Goal: Transaction & Acquisition: Book appointment/travel/reservation

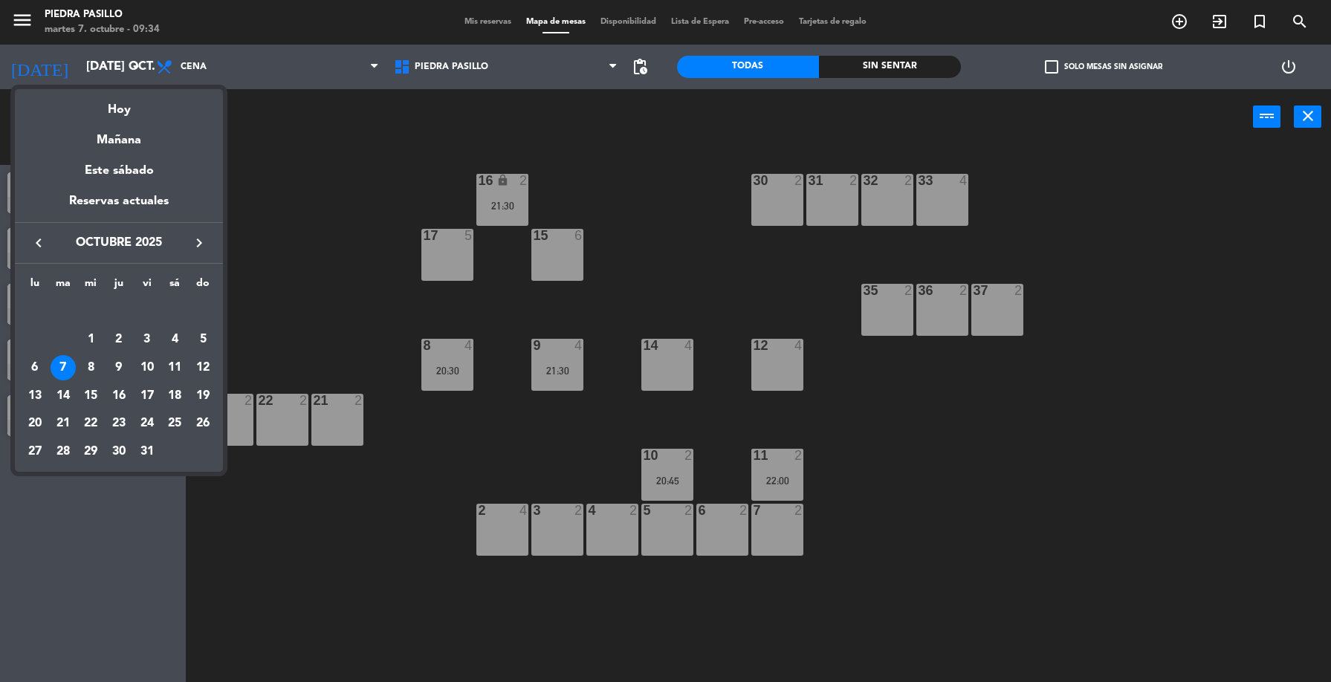
click at [35, 427] on div "20" at bounding box center [34, 424] width 25 height 25
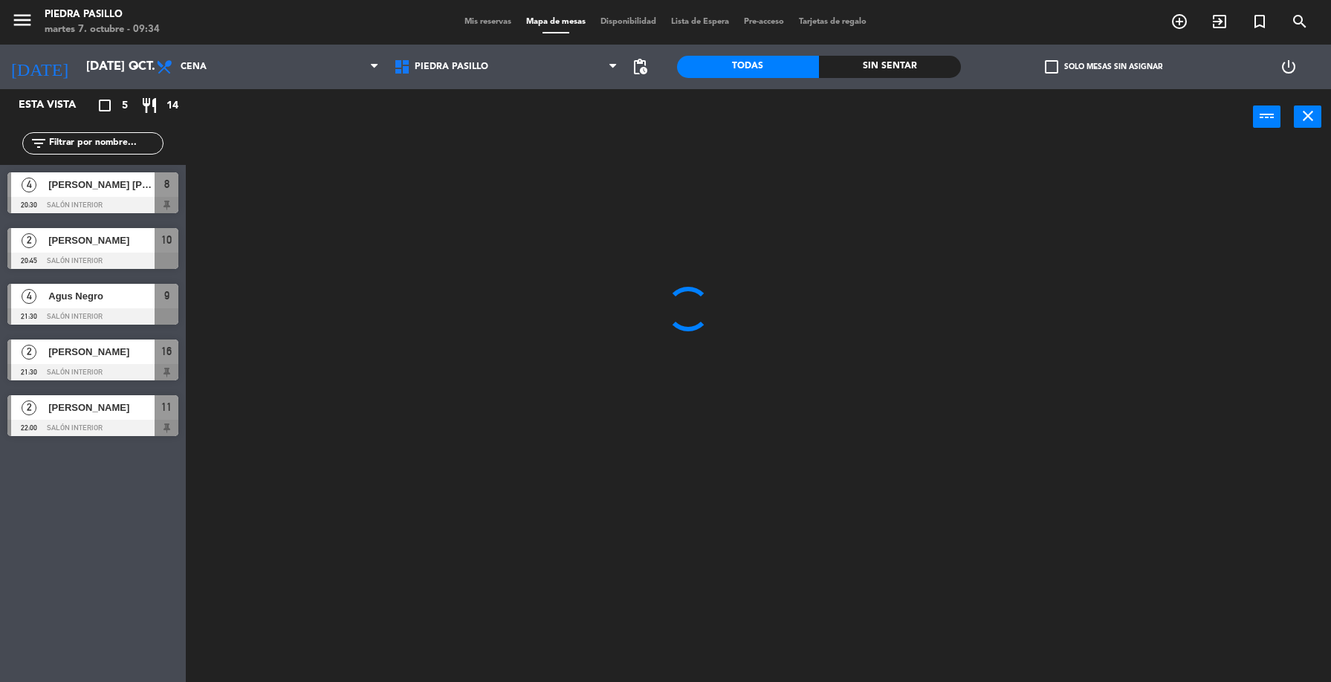
type input "lun. [DATE]"
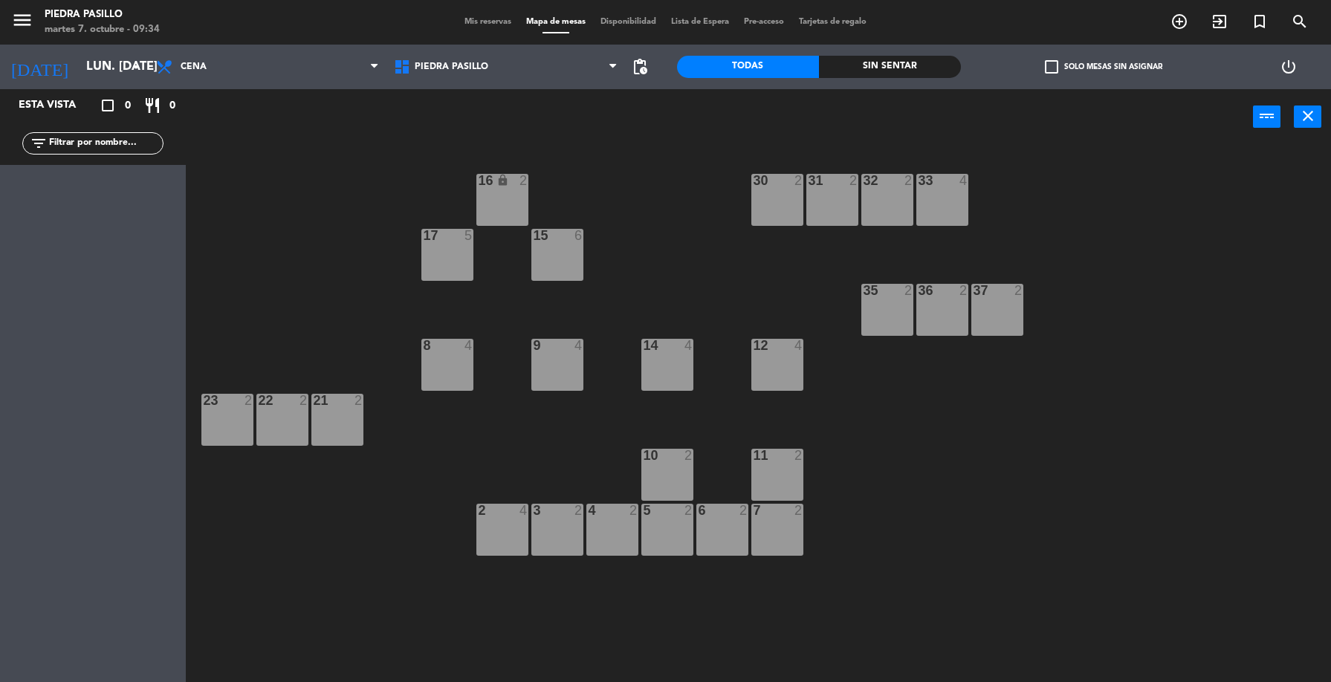
click at [564, 539] on div "3 2" at bounding box center [557, 530] width 52 height 52
click at [617, 536] on div "4 2" at bounding box center [612, 530] width 52 height 52
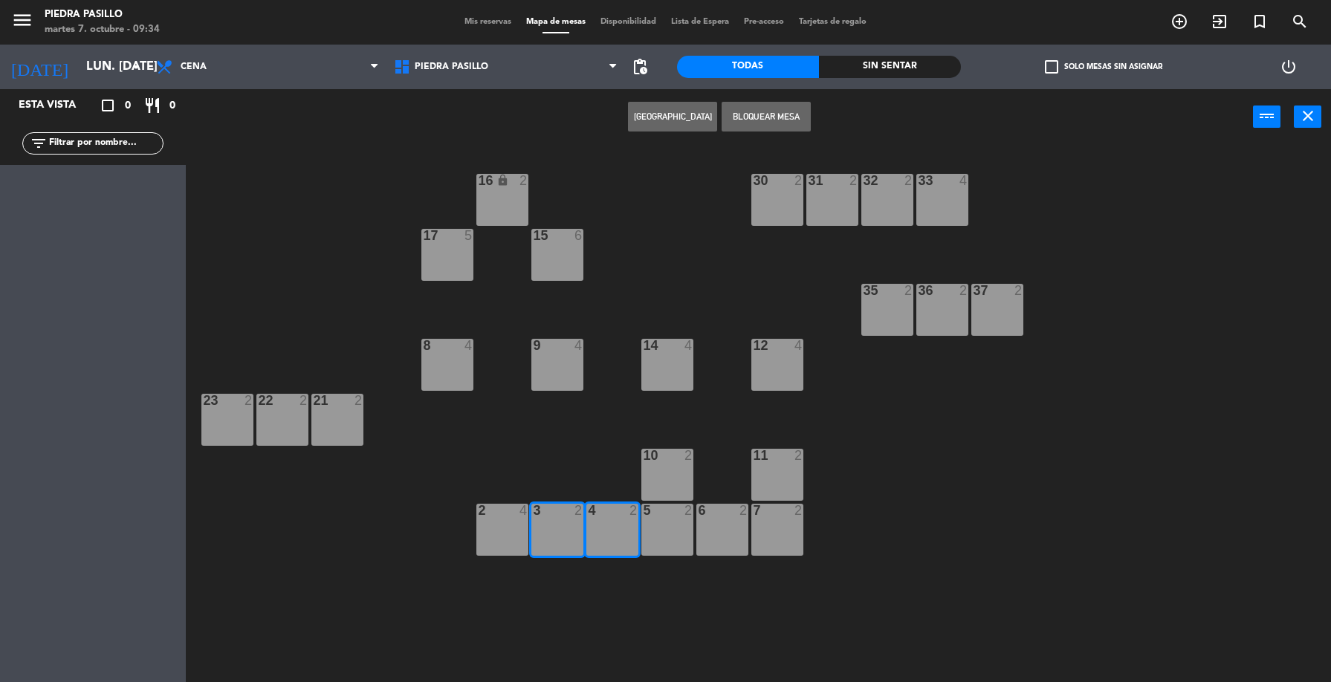
click at [680, 531] on div "5 2" at bounding box center [667, 530] width 52 height 52
click at [740, 531] on div "6 2" at bounding box center [722, 530] width 52 height 52
click at [804, 527] on div "16 lock 2 30 2 31 2 32 2 33 4 17 5 15 6 35 2 36 2 37 2 8 4 9 4 14 4 12 4 21 2 2…" at bounding box center [765, 416] width 1132 height 537
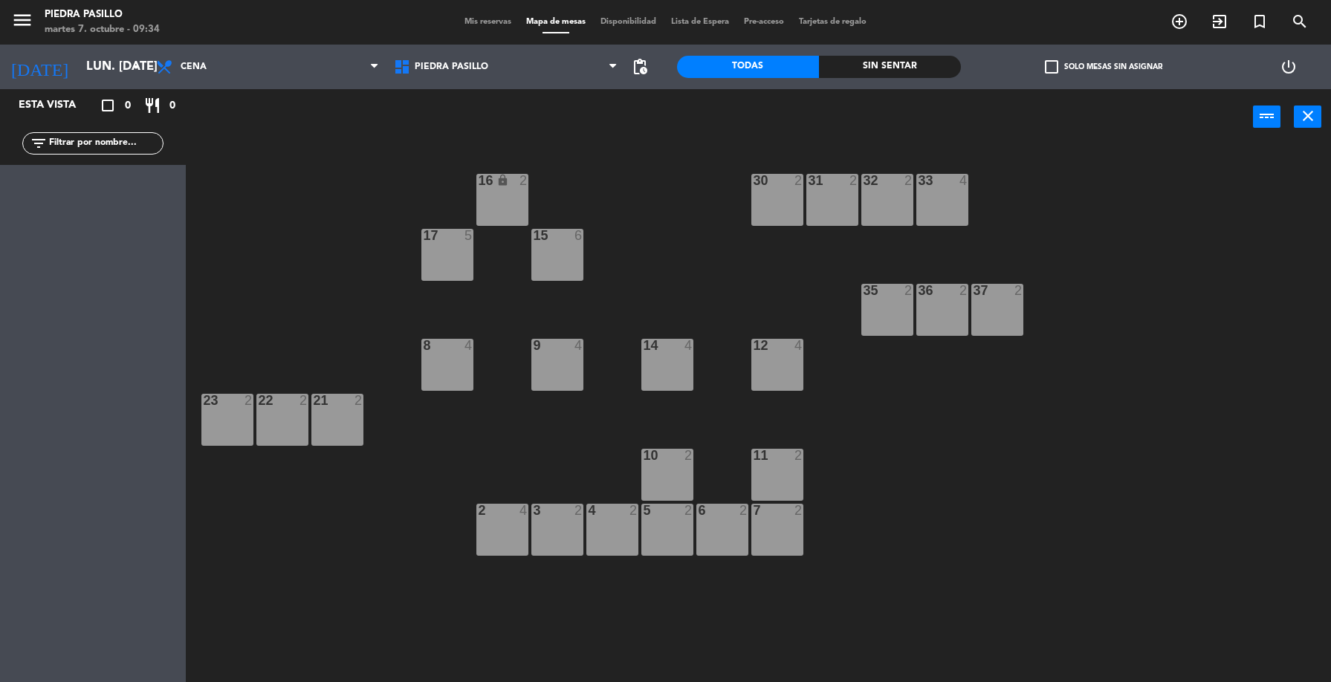
click at [559, 534] on div "3 2" at bounding box center [557, 530] width 52 height 52
click at [606, 536] on div "4 2" at bounding box center [612, 530] width 52 height 52
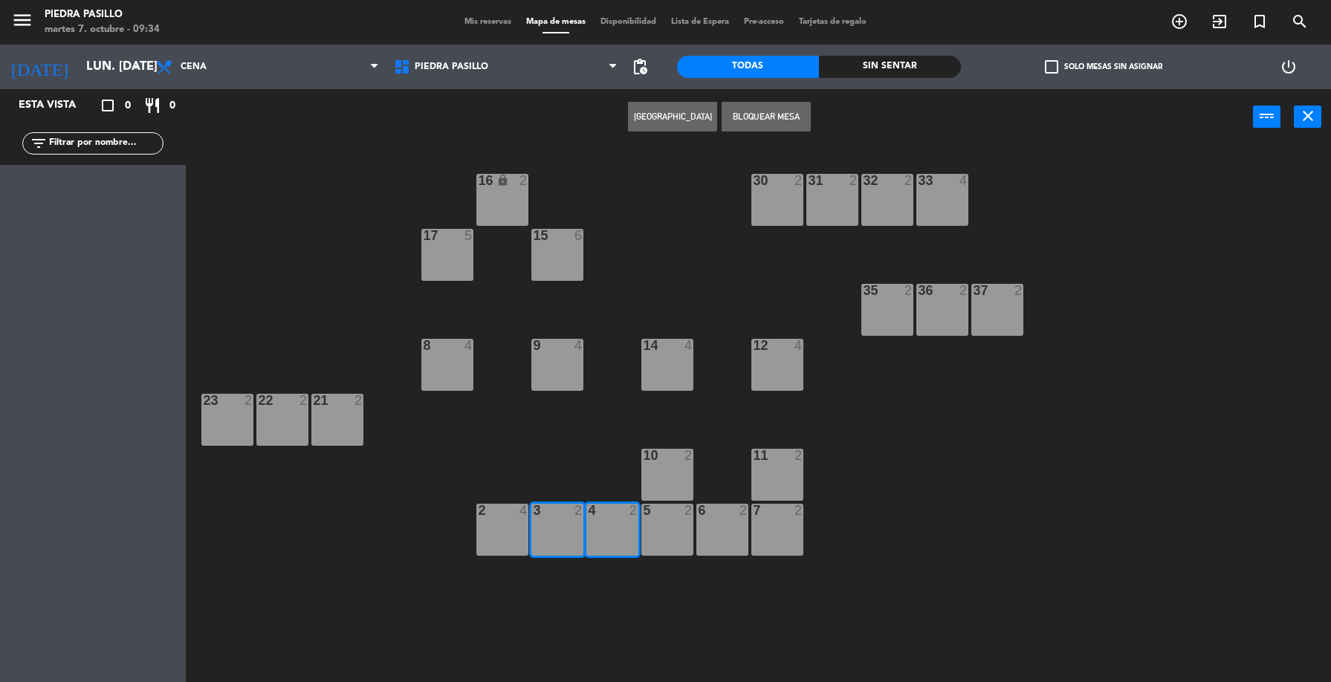
click at [668, 533] on div "5 2" at bounding box center [667, 530] width 52 height 52
click at [736, 525] on div "6 2" at bounding box center [722, 530] width 52 height 52
click at [787, 531] on div "7 2" at bounding box center [777, 530] width 52 height 52
click at [677, 115] on button "[GEOGRAPHIC_DATA]" at bounding box center [672, 117] width 89 height 30
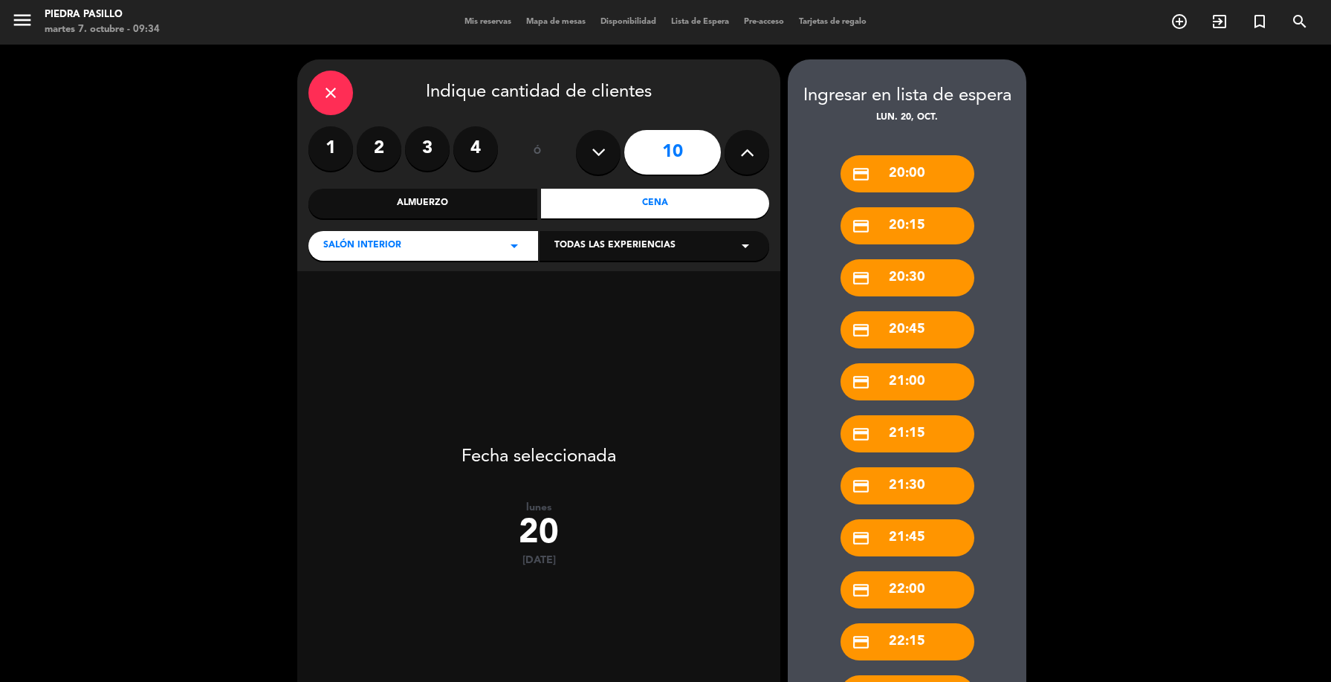
click at [743, 144] on icon at bounding box center [747, 152] width 14 height 22
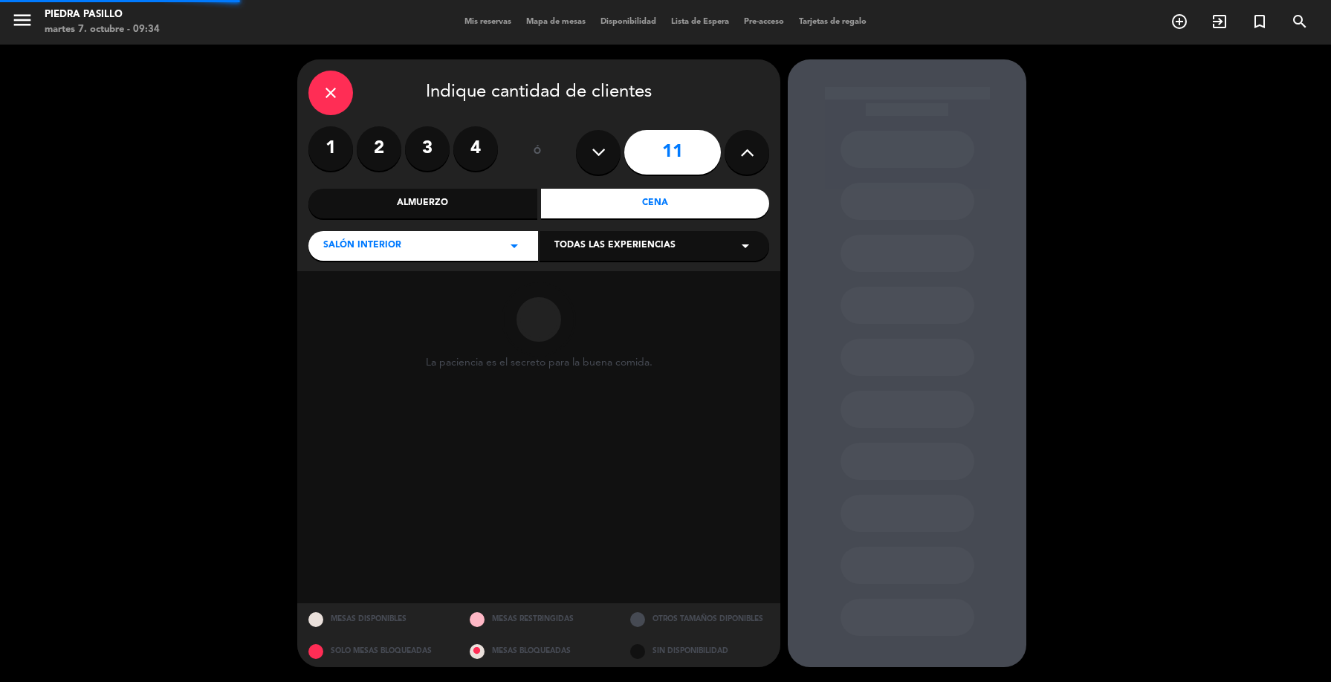
click at [743, 145] on icon at bounding box center [747, 152] width 14 height 22
type input "12"
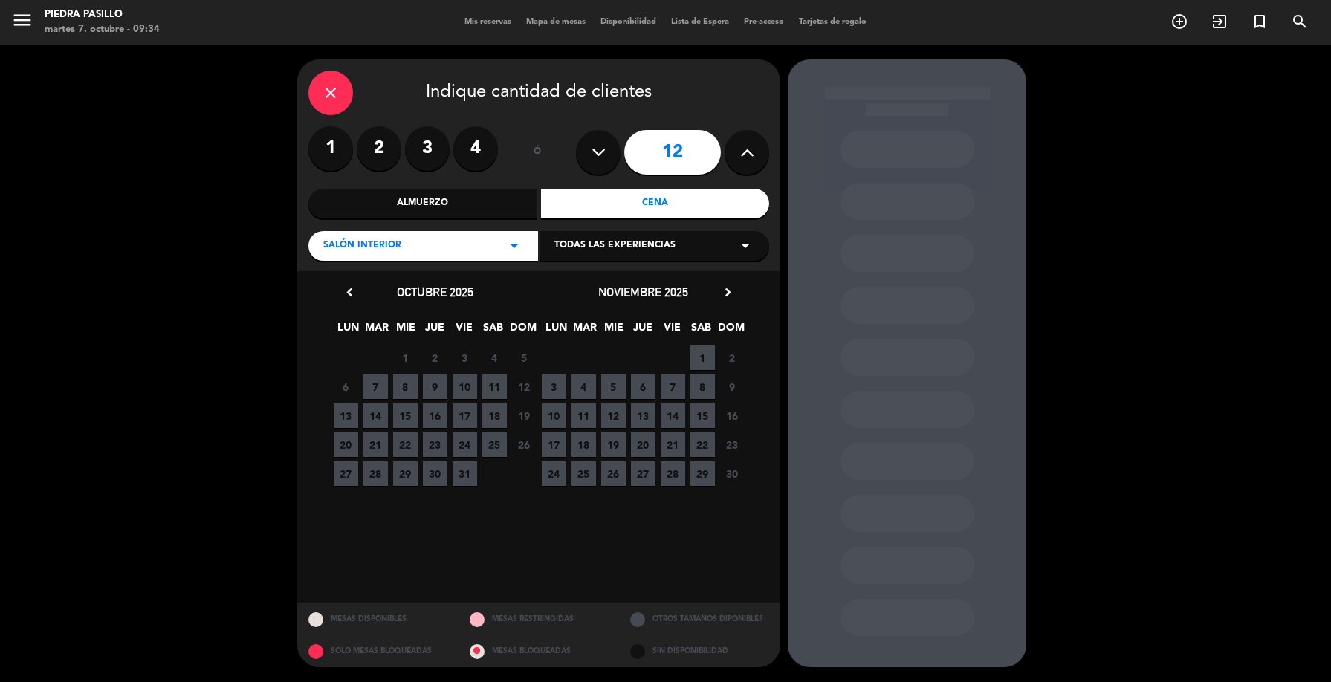
click at [349, 445] on span "20" at bounding box center [346, 445] width 25 height 25
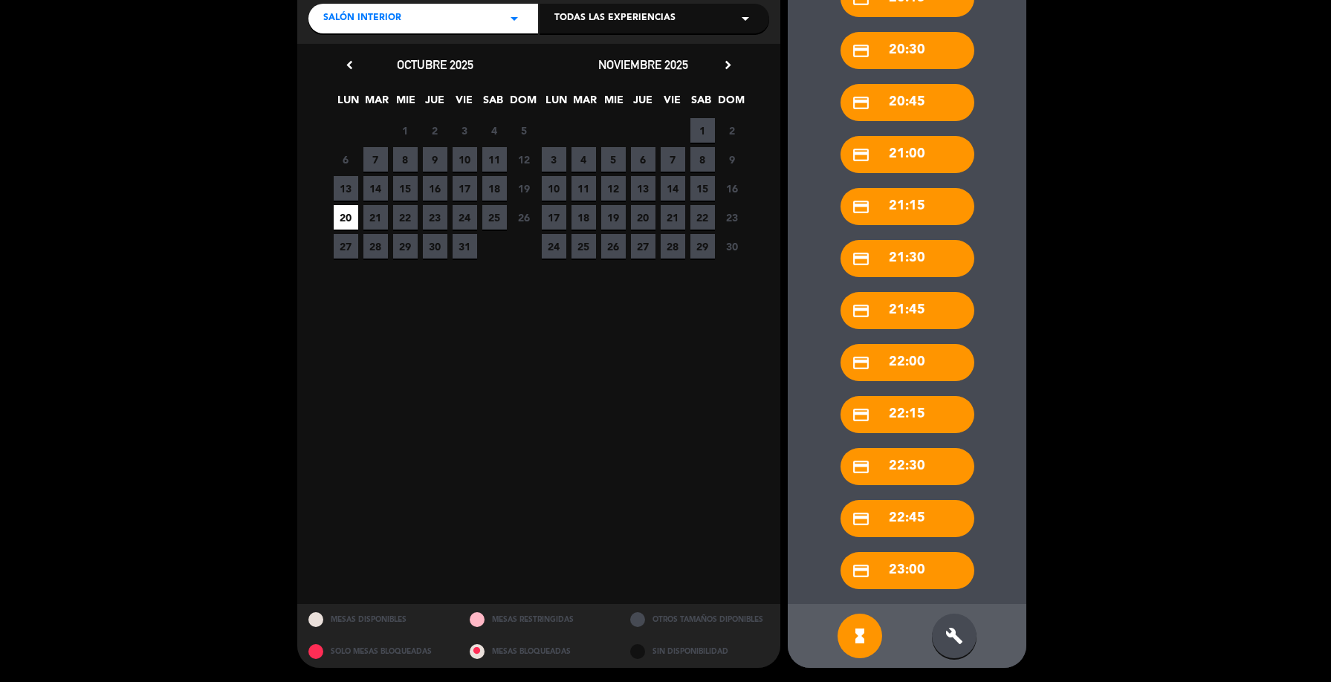
scroll to position [228, 0]
click at [948, 636] on icon "build" at bounding box center [954, 635] width 18 height 18
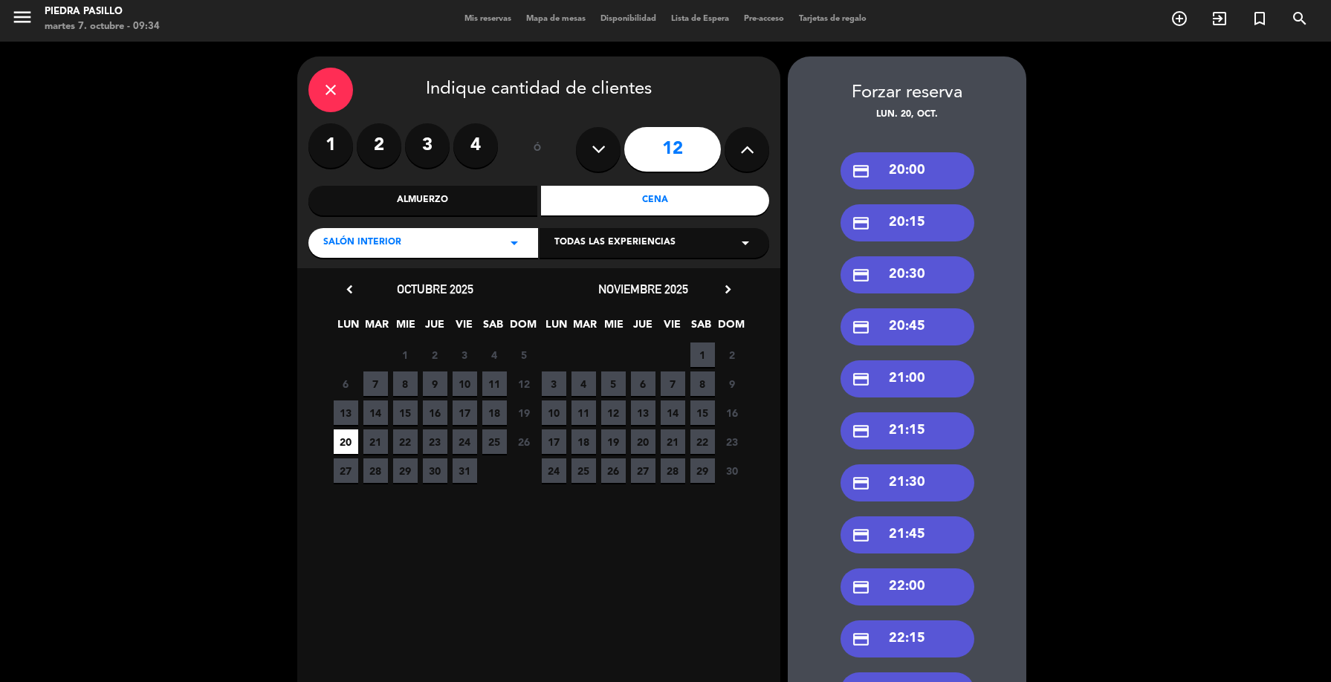
scroll to position [0, 0]
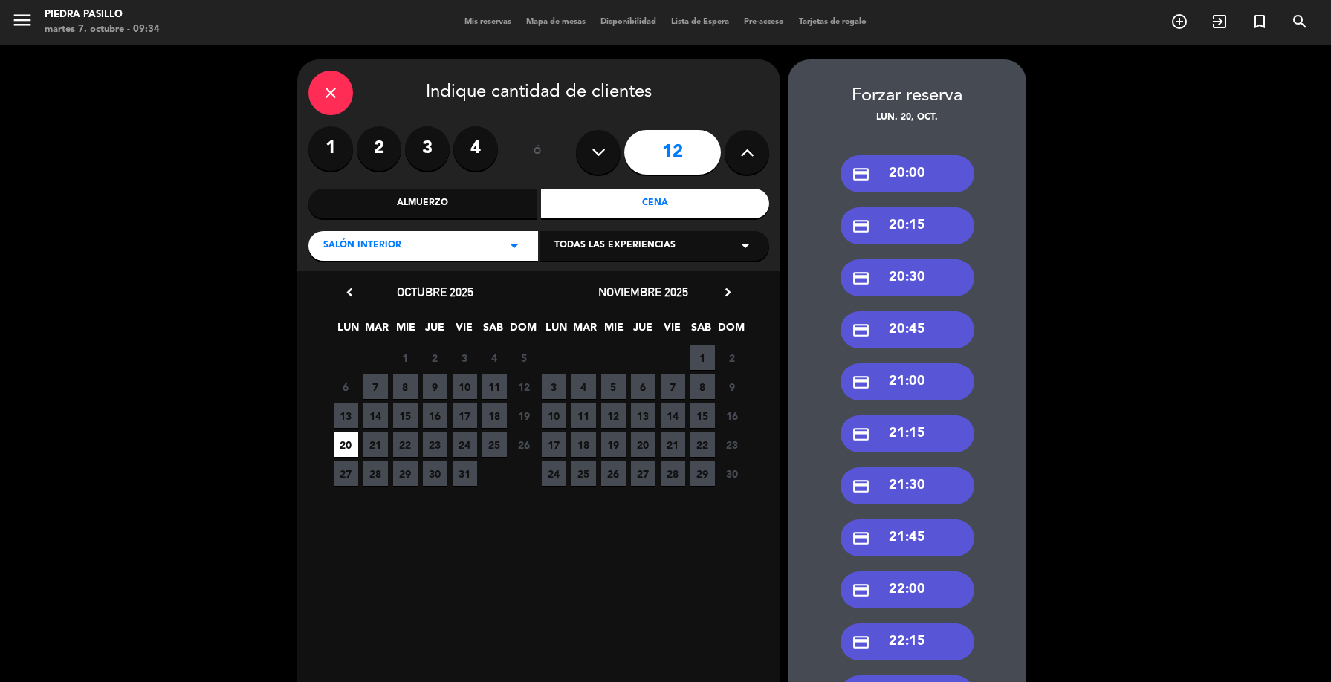
click at [898, 180] on div "credit_card 20:00" at bounding box center [908, 173] width 134 height 37
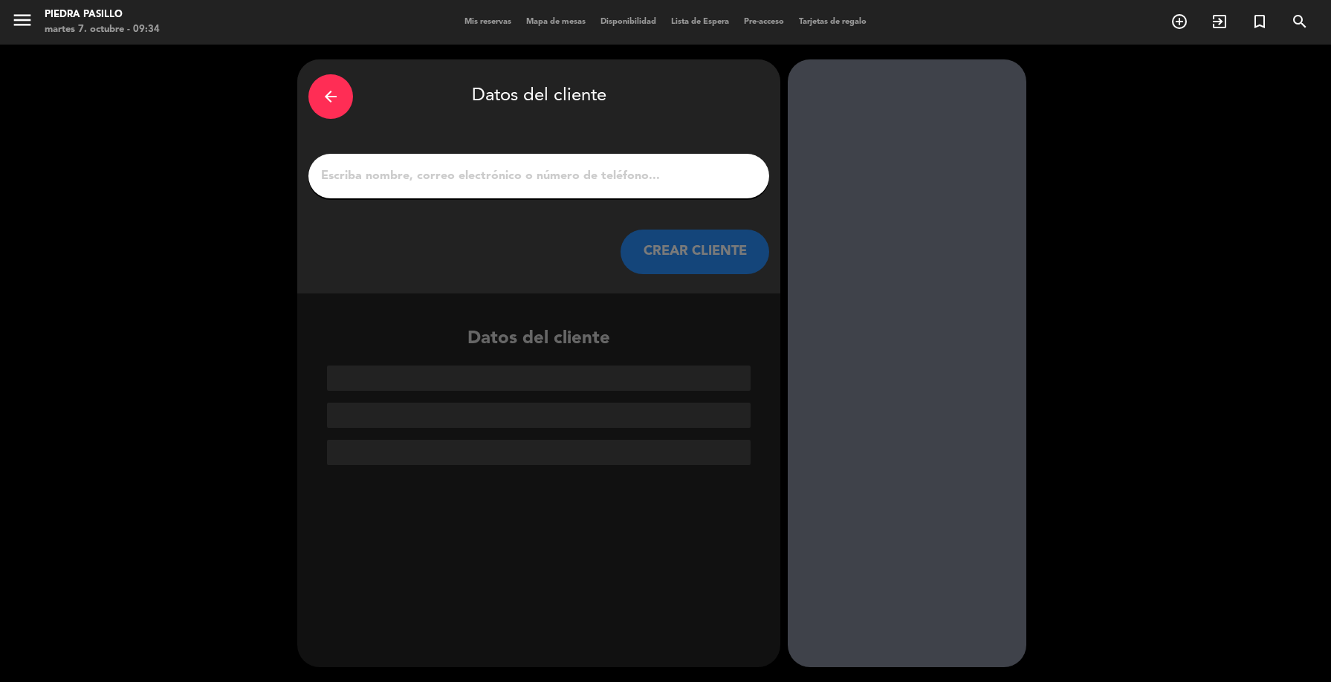
click at [533, 178] on input "1" at bounding box center [539, 176] width 438 height 21
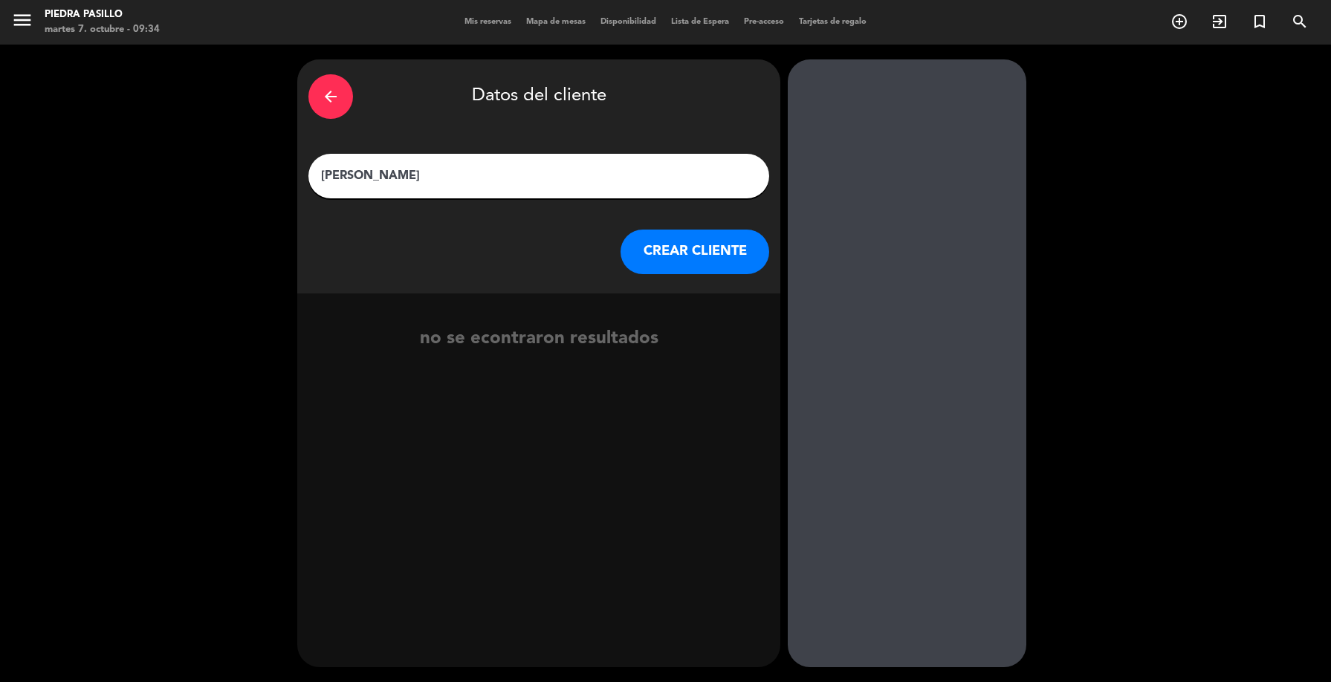
type input "[PERSON_NAME]"
click at [708, 257] on button "CREAR CLIENTE" at bounding box center [695, 252] width 149 height 45
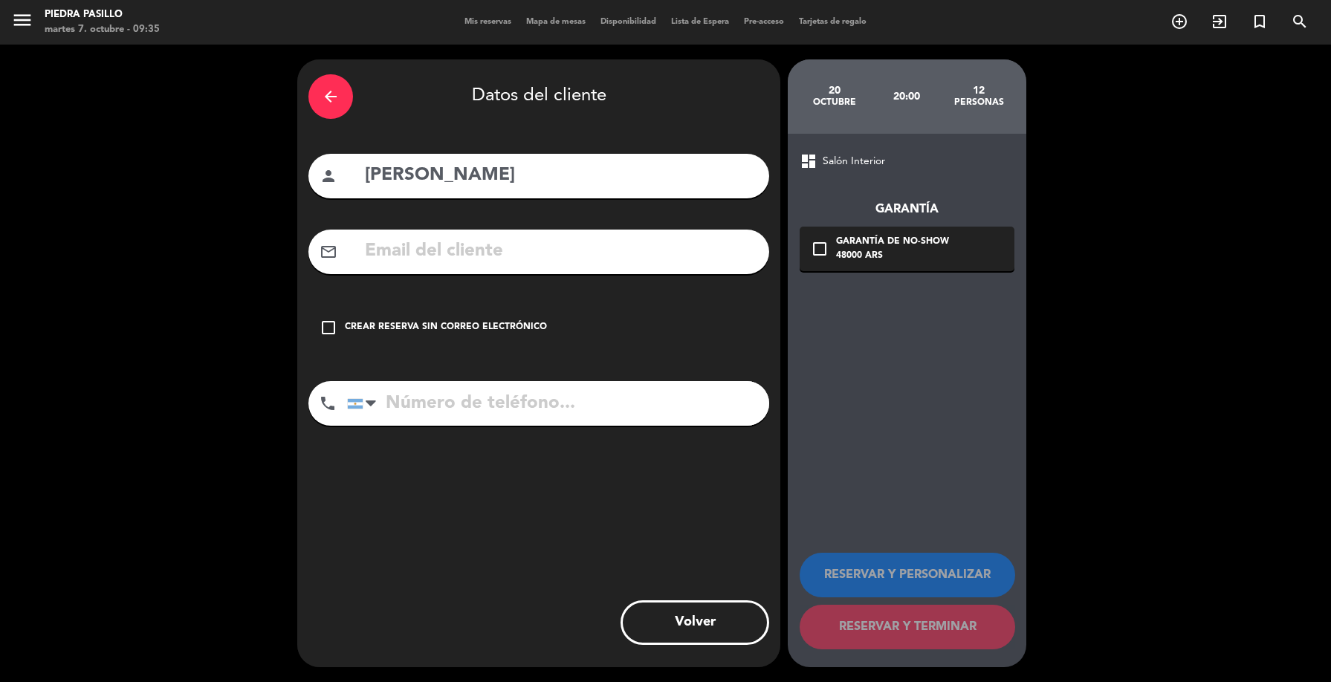
click at [545, 260] on input "text" at bounding box center [560, 251] width 395 height 30
paste input "[PERSON_NAME][EMAIL_ADDRESS][PERSON_NAME][DOMAIN_NAME]"
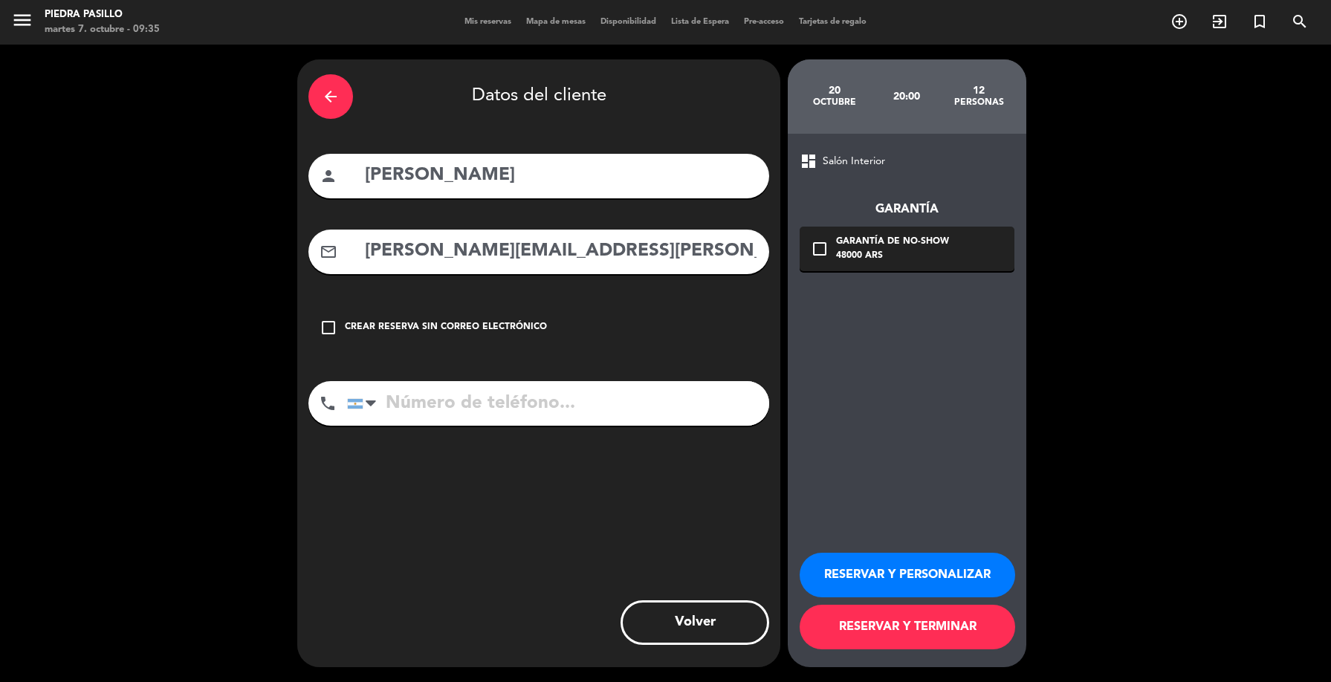
type input "[PERSON_NAME][EMAIL_ADDRESS][PERSON_NAME][DOMAIN_NAME]"
click at [493, 395] on input "tel" at bounding box center [558, 403] width 422 height 45
paste input "[PHONE_NUMBER]"
type input "[PHONE_NUMBER]"
click at [849, 629] on button "RESERVAR Y TERMINAR" at bounding box center [908, 627] width 216 height 45
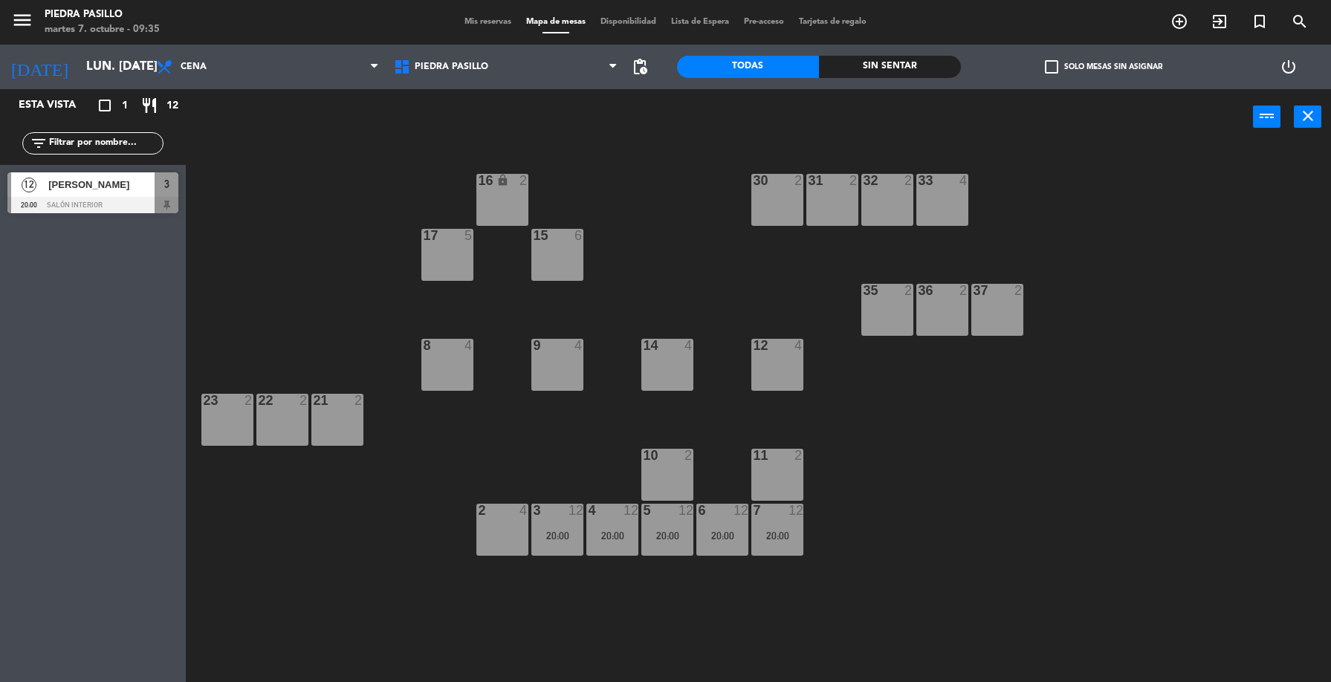
click at [499, 22] on span "Mis reservas" at bounding box center [488, 22] width 62 height 8
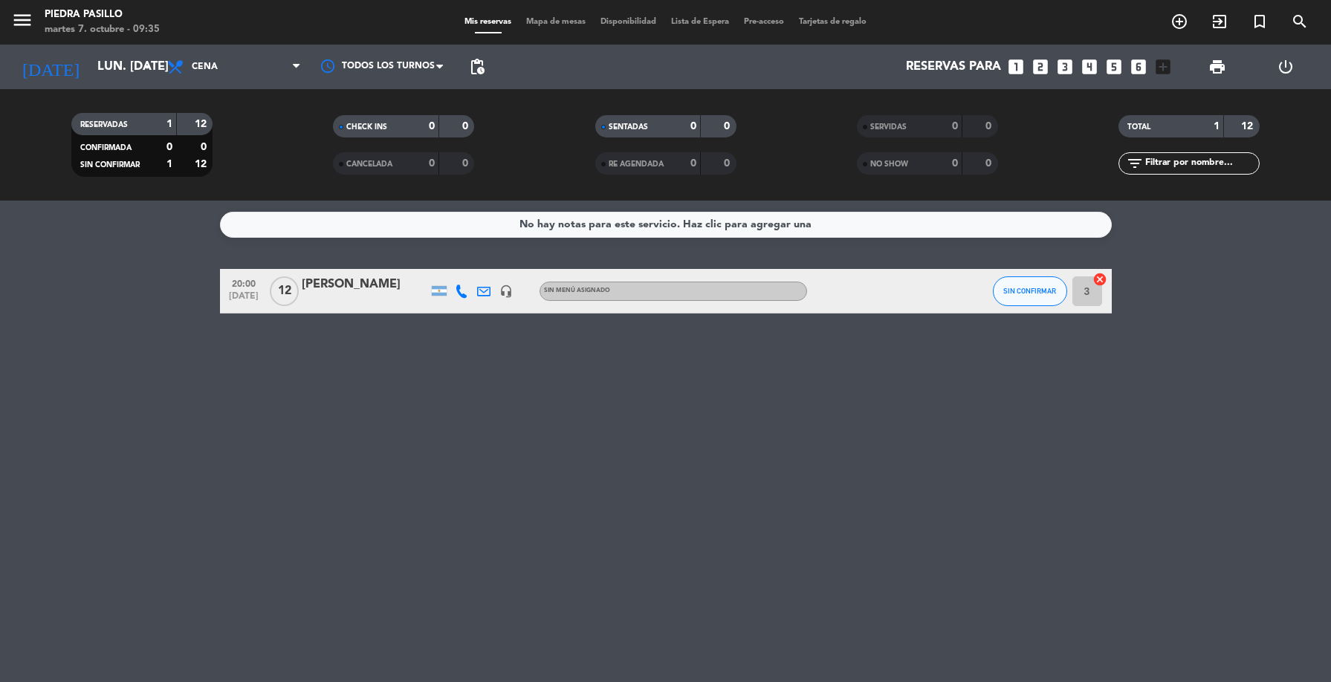
click at [105, 67] on input "lun. [DATE]" at bounding box center [169, 67] width 159 height 29
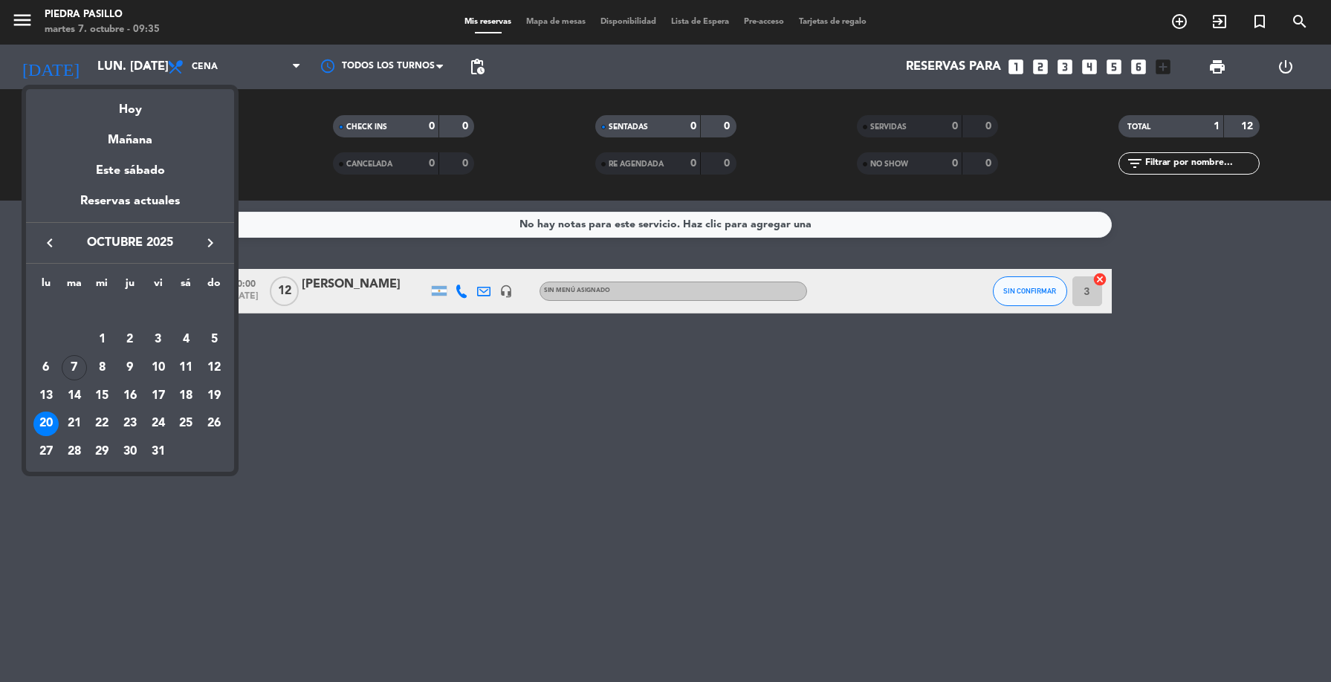
click at [73, 366] on div "7" at bounding box center [74, 367] width 25 height 25
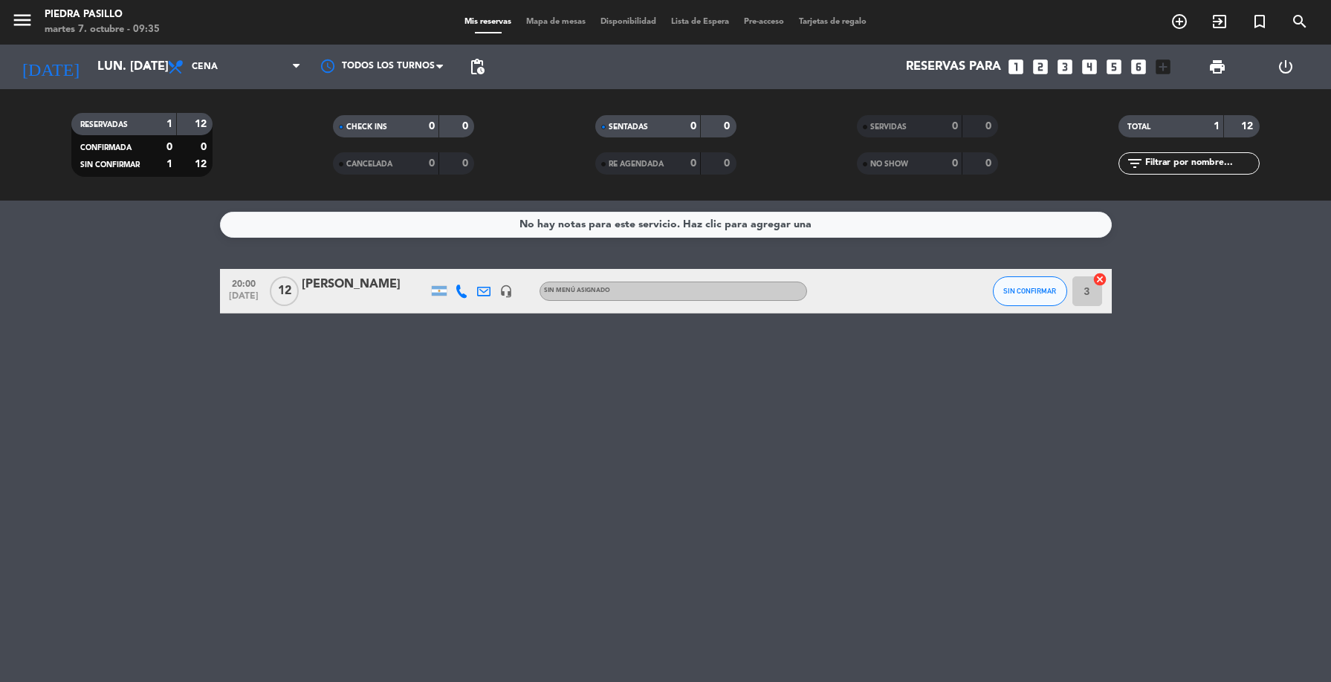
type input "[DATE] oct."
